Goal: Find contact information: Find contact information

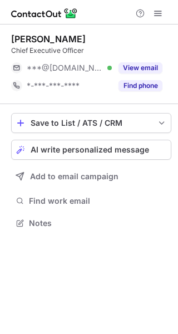
scroll to position [216, 178]
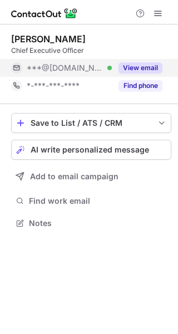
click at [133, 68] on button "View email" at bounding box center [141, 67] width 44 height 11
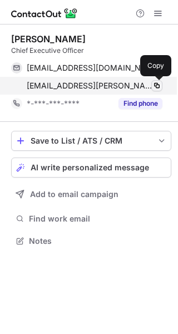
click at [160, 86] on span at bounding box center [157, 85] width 9 height 9
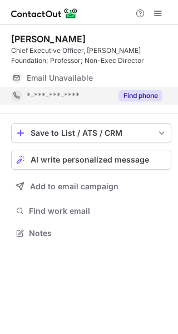
scroll to position [226, 178]
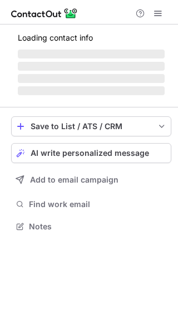
scroll to position [226, 178]
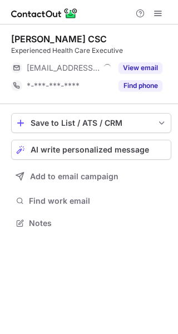
scroll to position [216, 178]
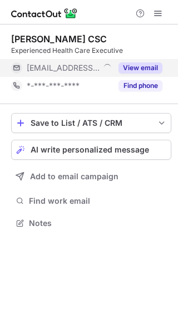
click at [146, 70] on button "View email" at bounding box center [141, 67] width 44 height 11
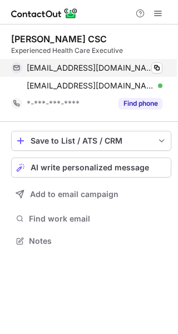
scroll to position [233, 178]
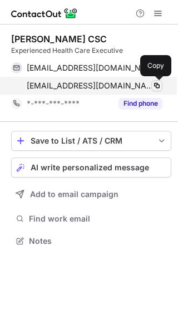
click at [156, 86] on span at bounding box center [157, 85] width 9 height 9
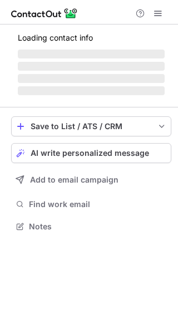
scroll to position [226, 178]
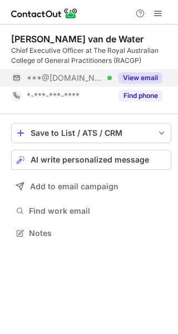
click at [142, 76] on button "View email" at bounding box center [141, 77] width 44 height 11
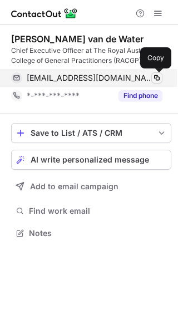
click at [158, 76] on span at bounding box center [157, 78] width 9 height 9
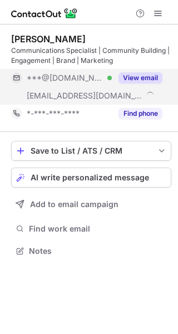
scroll to position [244, 178]
click at [133, 75] on button "View email" at bounding box center [141, 77] width 44 height 11
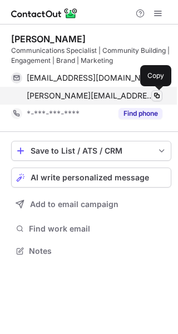
click at [157, 96] on span at bounding box center [157, 95] width 9 height 9
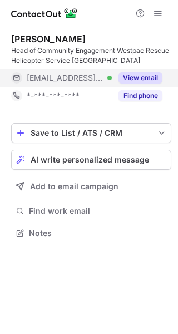
scroll to position [226, 178]
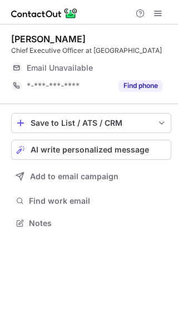
scroll to position [216, 178]
